Goal: Information Seeking & Learning: Learn about a topic

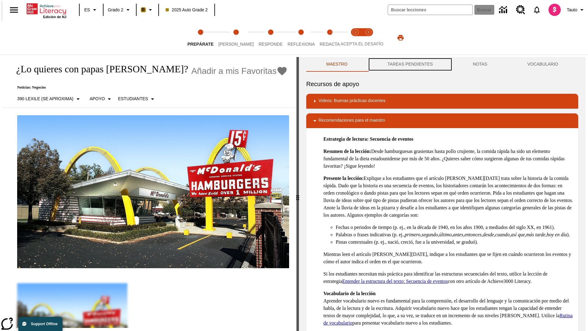
click at [410, 64] on button "TAREAS PENDIENTES" at bounding box center [411, 64] width 86 height 15
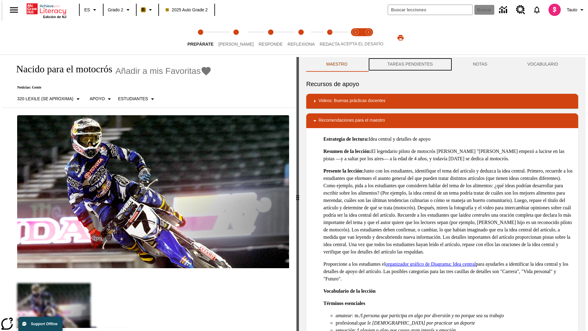
click at [410, 64] on button "TAREAS PENDIENTES" at bounding box center [411, 64] width 86 height 15
